Goal: Information Seeking & Learning: Learn about a topic

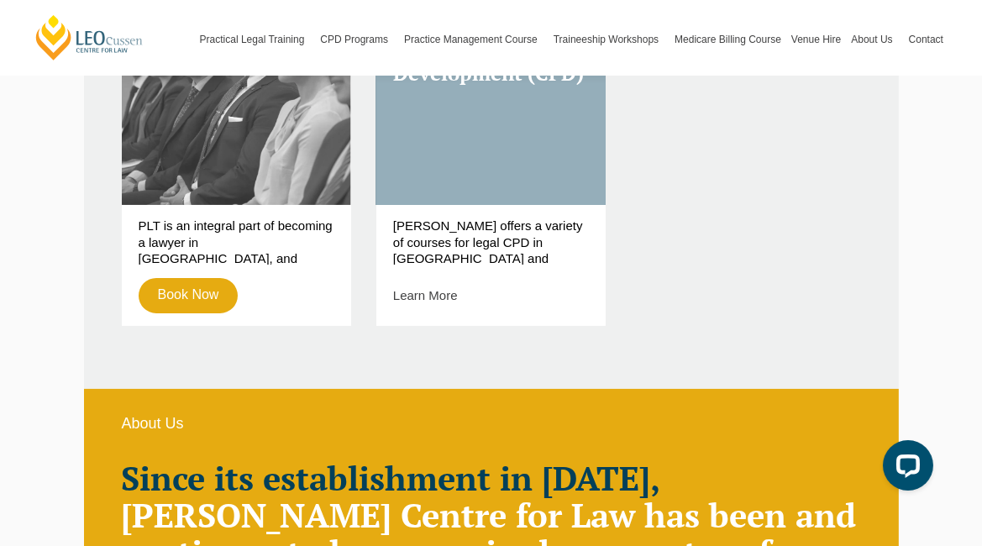
scroll to position [722, 0]
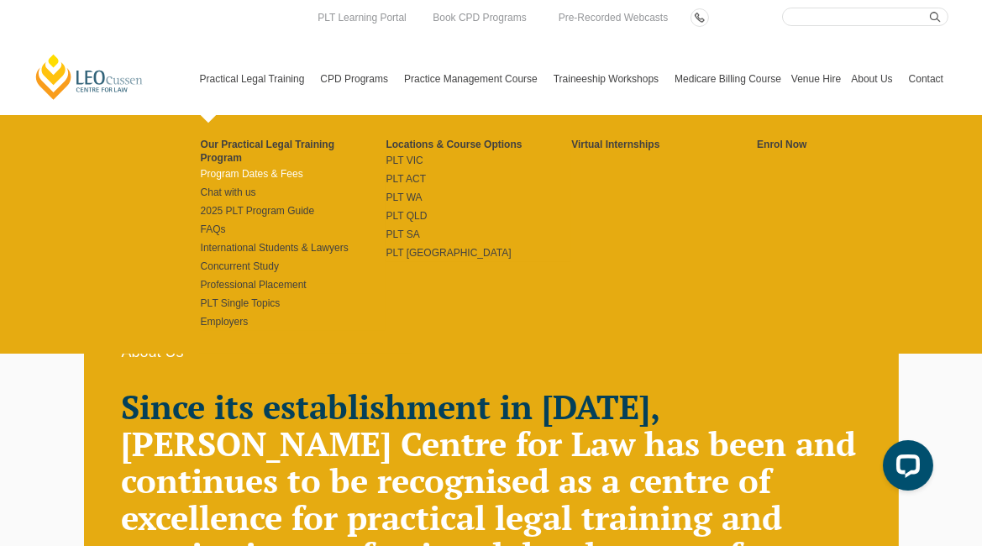
click at [260, 167] on link "Program Dates & Fees" at bounding box center [294, 173] width 186 height 13
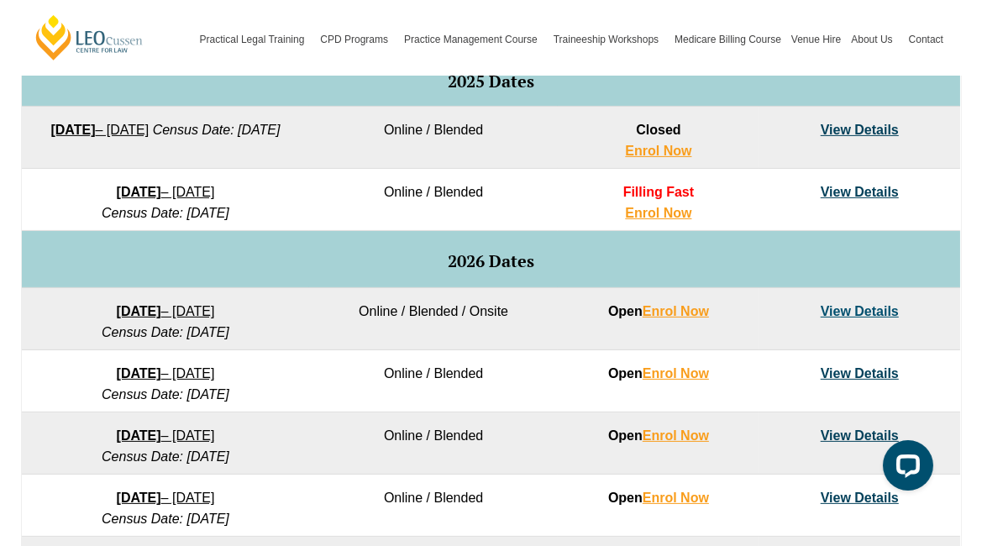
scroll to position [903, 0]
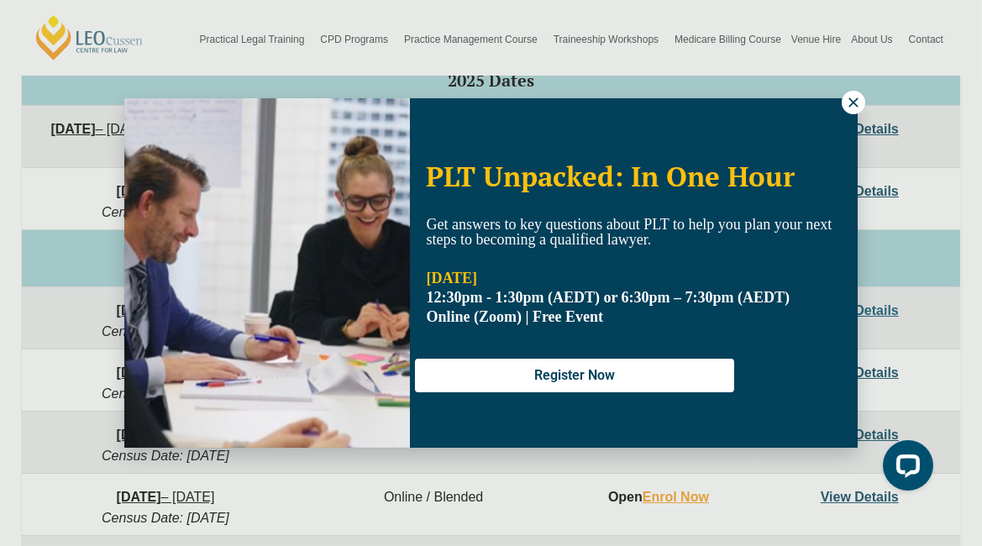
click at [858, 98] on icon at bounding box center [853, 101] width 9 height 9
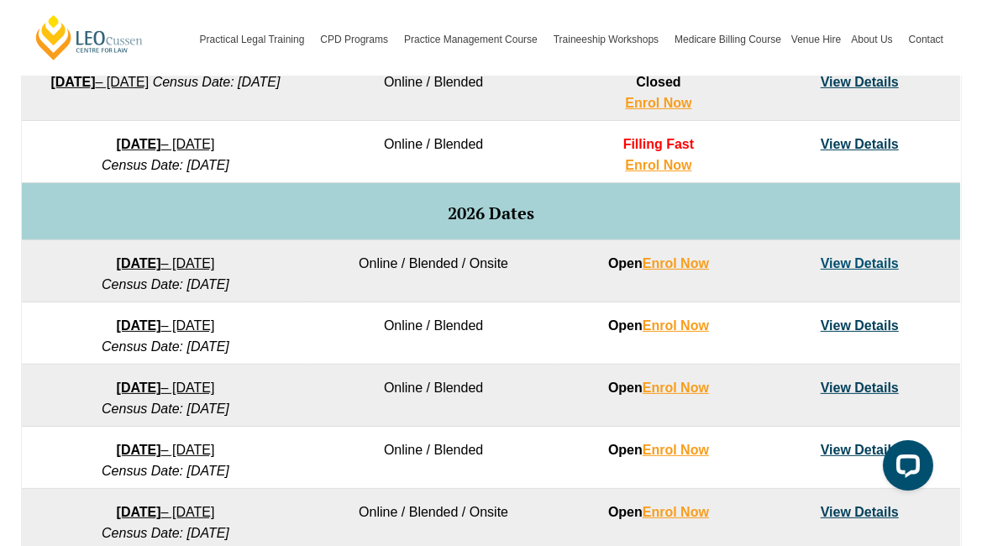
scroll to position [952, 0]
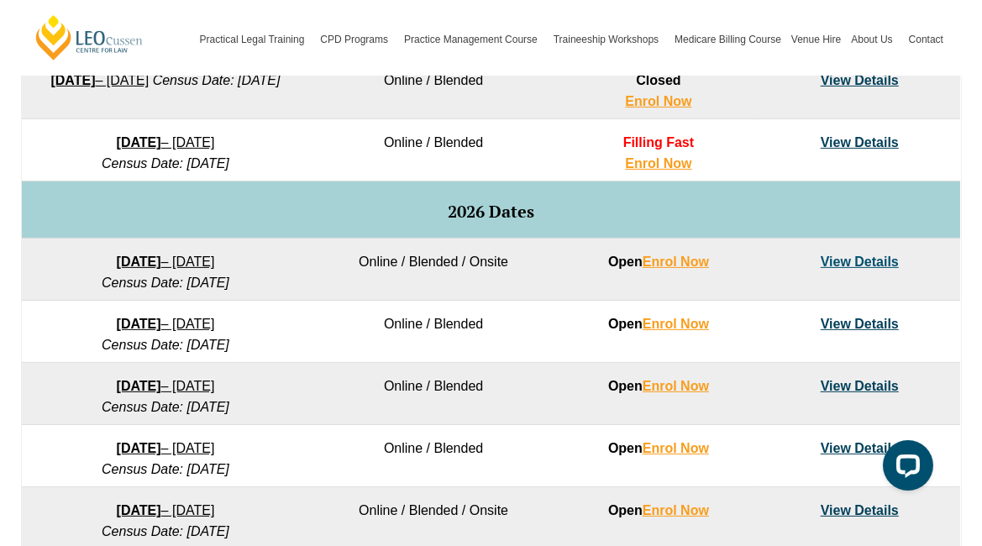
click at [873, 134] on td "View Details" at bounding box center [860, 150] width 201 height 62
click at [870, 146] on link "View Details" at bounding box center [860, 142] width 78 height 14
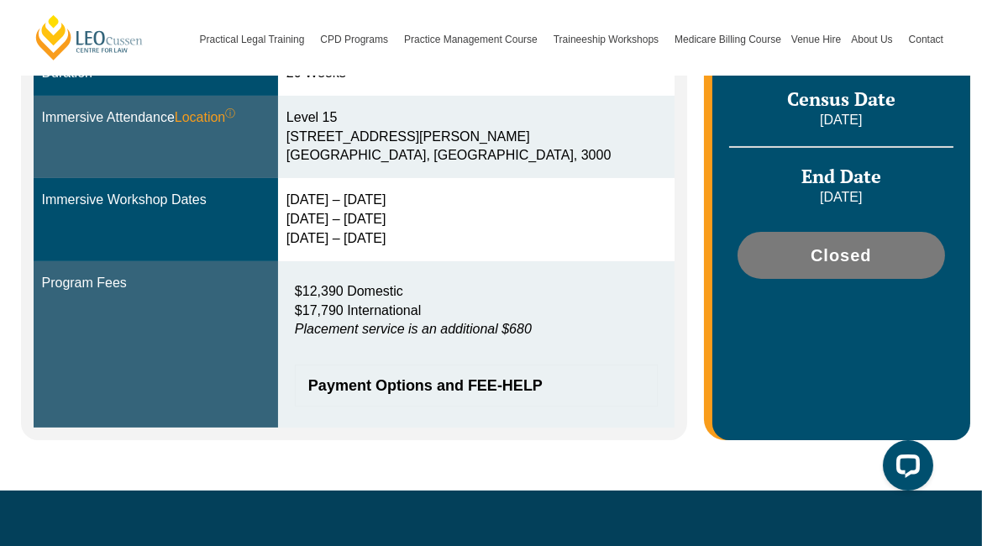
scroll to position [582, 0]
